Goal: Information Seeking & Learning: Learn about a topic

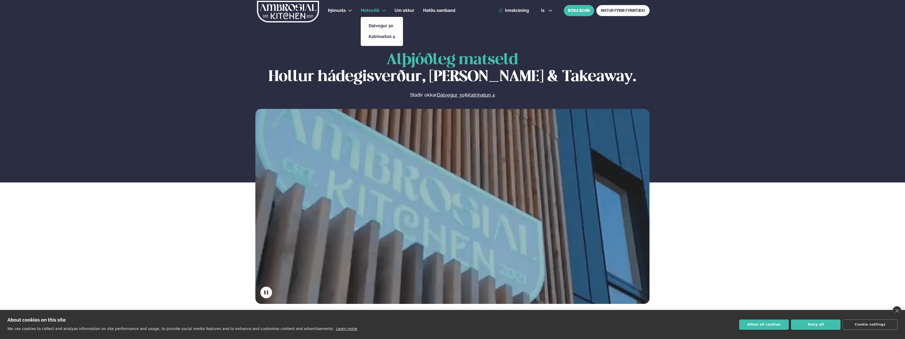
click at [376, 29] on li "Dalvegur 30" at bounding box center [382, 26] width 35 height 11
click at [379, 25] on link "Dalvegur 30" at bounding box center [382, 26] width 26 height 4
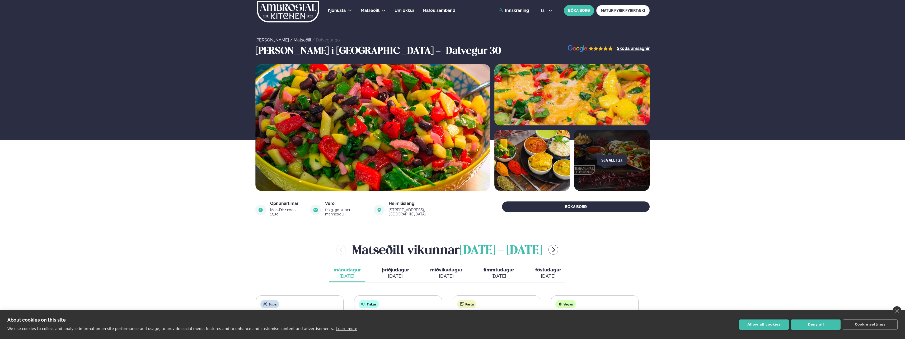
click at [157, 128] on div "Sjá allt 23" at bounding box center [452, 127] width 905 height 127
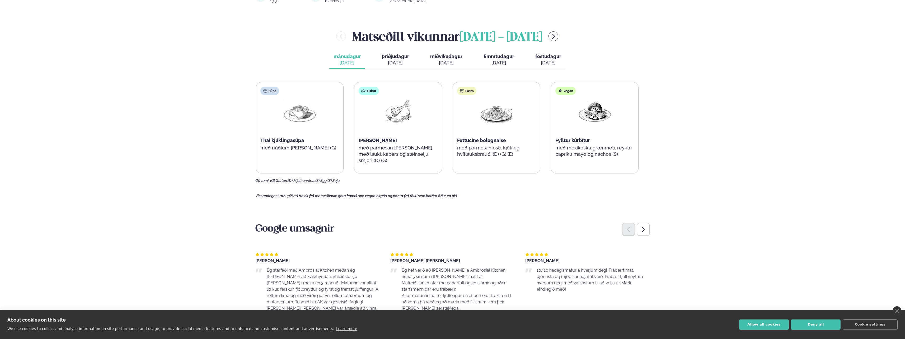
scroll to position [238, 0]
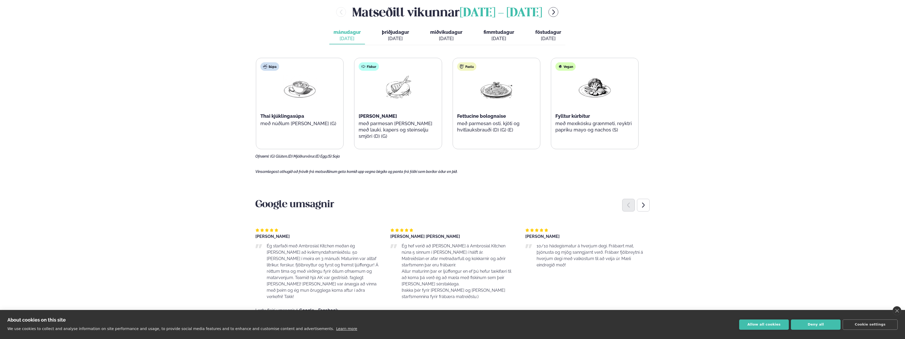
click at [80, 128] on div "Þjónusta Hádegismatur fyrir fyrirtæki Fyrirtækja veitingar Einkapartý Matseðill…" at bounding box center [452, 262] width 905 height 1000
click at [95, 129] on div "Þjónusta Hádegismatur fyrir fyrirtæki Fyrirtækja veitingar Einkapartý Matseðill…" at bounding box center [452, 262] width 905 height 1000
click at [100, 127] on div "Þjónusta Hádegismatur fyrir fyrirtæki Fyrirtækja veitingar Einkapartý Matseðill…" at bounding box center [452, 262] width 905 height 1000
click at [389, 29] on span "þriðjudagur" at bounding box center [395, 32] width 27 height 6
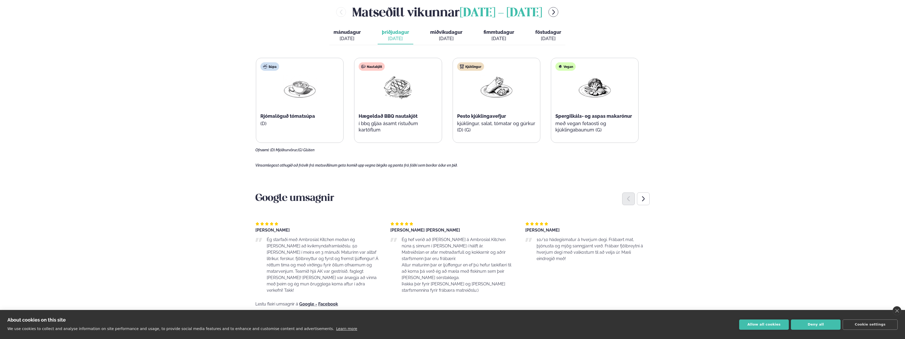
click at [154, 87] on div "Þjónusta Hádegismatur fyrir fyrirtæki Fyrirtækja veitingar Einkapartý Matseðill…" at bounding box center [452, 259] width 905 height 994
click at [172, 83] on div "Þjónusta Hádegismatur fyrir fyrirtæki Fyrirtækja veitingar Einkapartý Matseðill…" at bounding box center [452, 259] width 905 height 994
click at [186, 92] on div "Þjónusta Hádegismatur fyrir fyrirtæki Fyrirtækja veitingar Einkapartý Matseðill…" at bounding box center [452, 259] width 905 height 994
click at [501, 35] on div "[DATE]" at bounding box center [499, 38] width 31 height 6
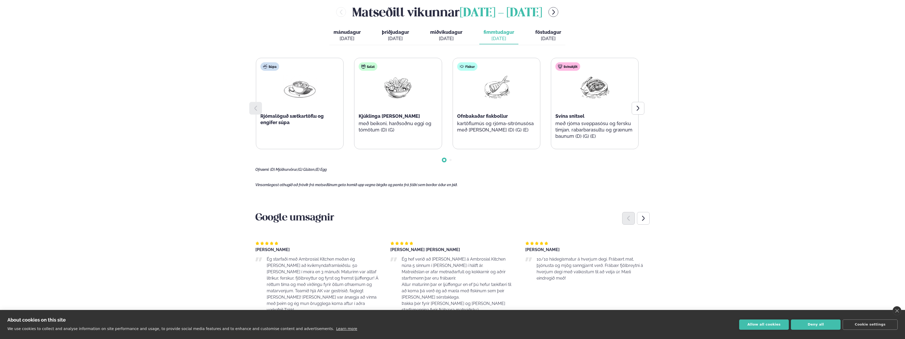
click at [151, 93] on div "Þjónusta Hádegismatur fyrir fyrirtæki Fyrirtækja veitingar Einkapartý Matseðill…" at bounding box center [452, 269] width 905 height 1014
click at [159, 90] on div "Þjónusta Hádegismatur fyrir fyrirtæki Fyrirtækja veitingar Einkapartý Matseðill…" at bounding box center [452, 269] width 905 height 1014
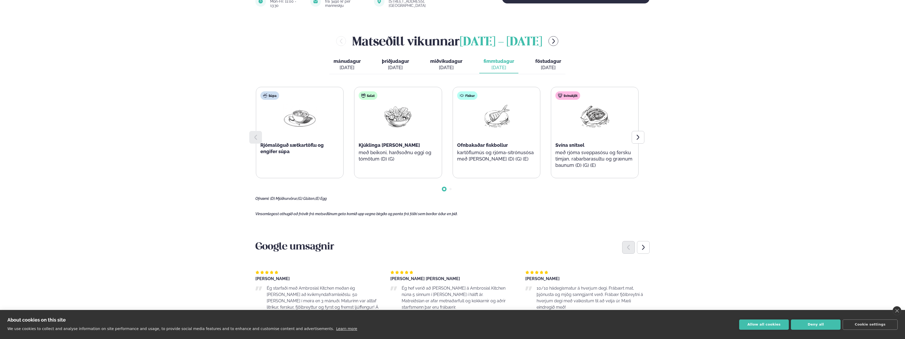
scroll to position [106, 0]
